Goal: Task Accomplishment & Management: Complete application form

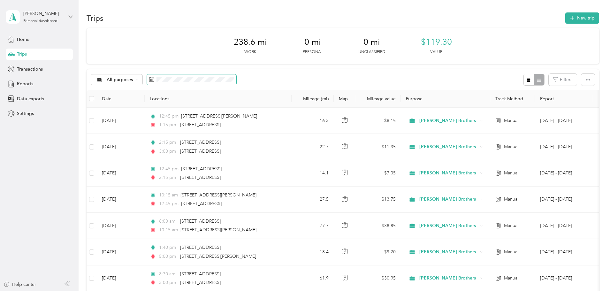
click at [154, 78] on icon at bounding box center [151, 79] width 5 height 5
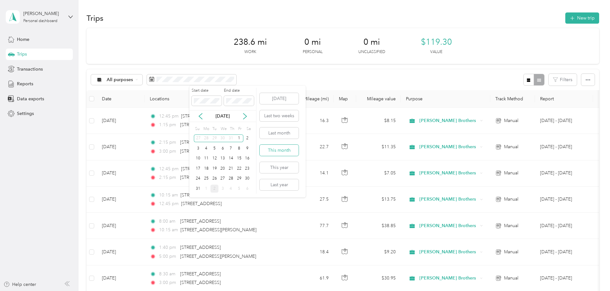
click at [290, 151] on button "This month" at bounding box center [279, 150] width 39 height 11
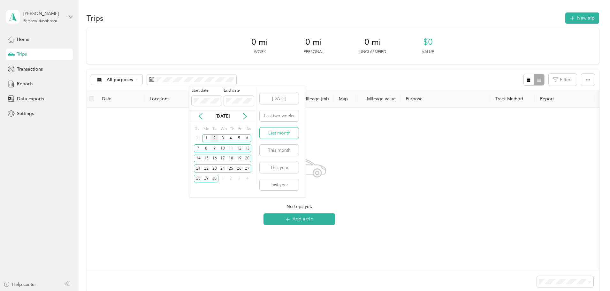
click at [279, 131] on button "Last month" at bounding box center [279, 132] width 39 height 11
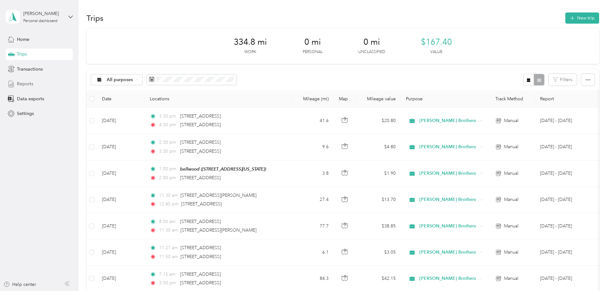
click at [25, 84] on span "Reports" at bounding box center [25, 83] width 16 height 7
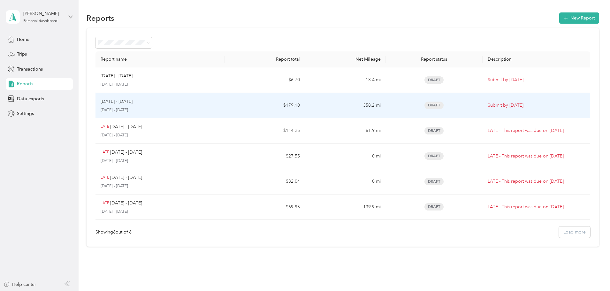
click at [391, 105] on div "Draft" at bounding box center [434, 105] width 87 height 7
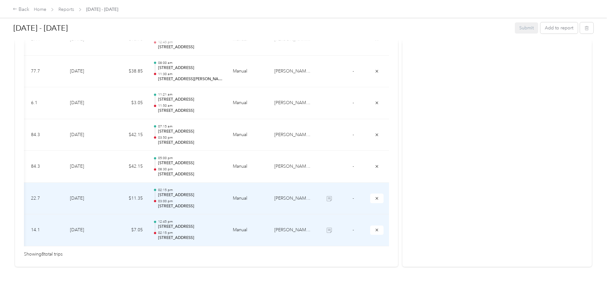
scroll to position [0, 91]
click at [375, 196] on icon "submit" at bounding box center [377, 198] width 4 height 4
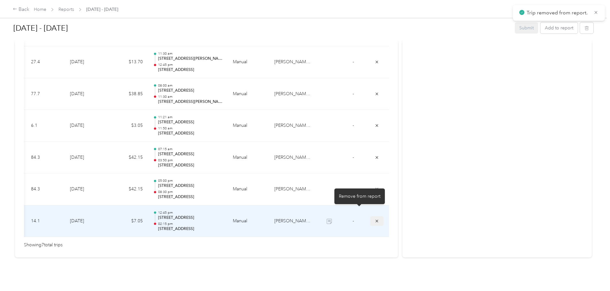
click at [375, 219] on icon "submit" at bounding box center [377, 221] width 4 height 4
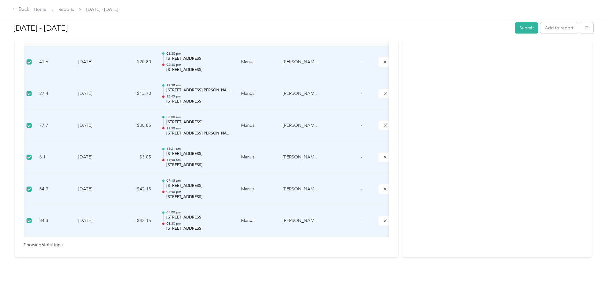
scroll to position [0, 0]
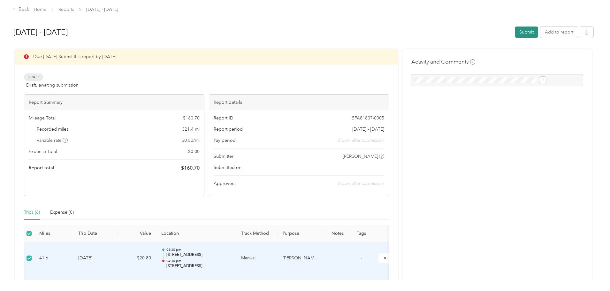
click at [515, 36] on button "Submit" at bounding box center [526, 32] width 23 height 11
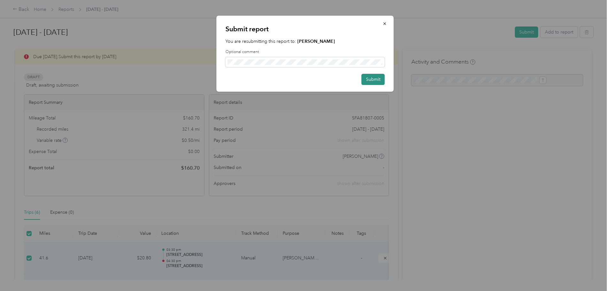
click at [372, 79] on button "Submit" at bounding box center [372, 79] width 23 height 11
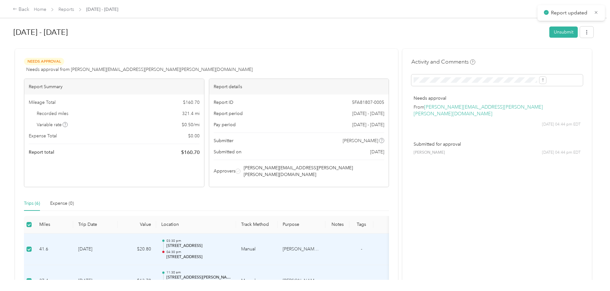
click at [350, 23] on div "[DATE] - [DATE] Unsubmit" at bounding box center [303, 33] width 580 height 22
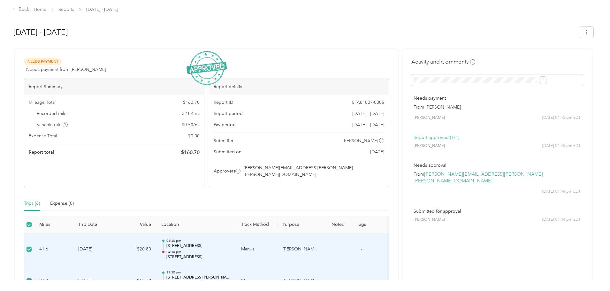
click at [216, 68] on img at bounding box center [206, 68] width 40 height 34
click at [265, 60] on div "Needs Payment Needs payment from [PERSON_NAME] View activity & comments" at bounding box center [206, 65] width 365 height 15
